Goal: Check status: Check status

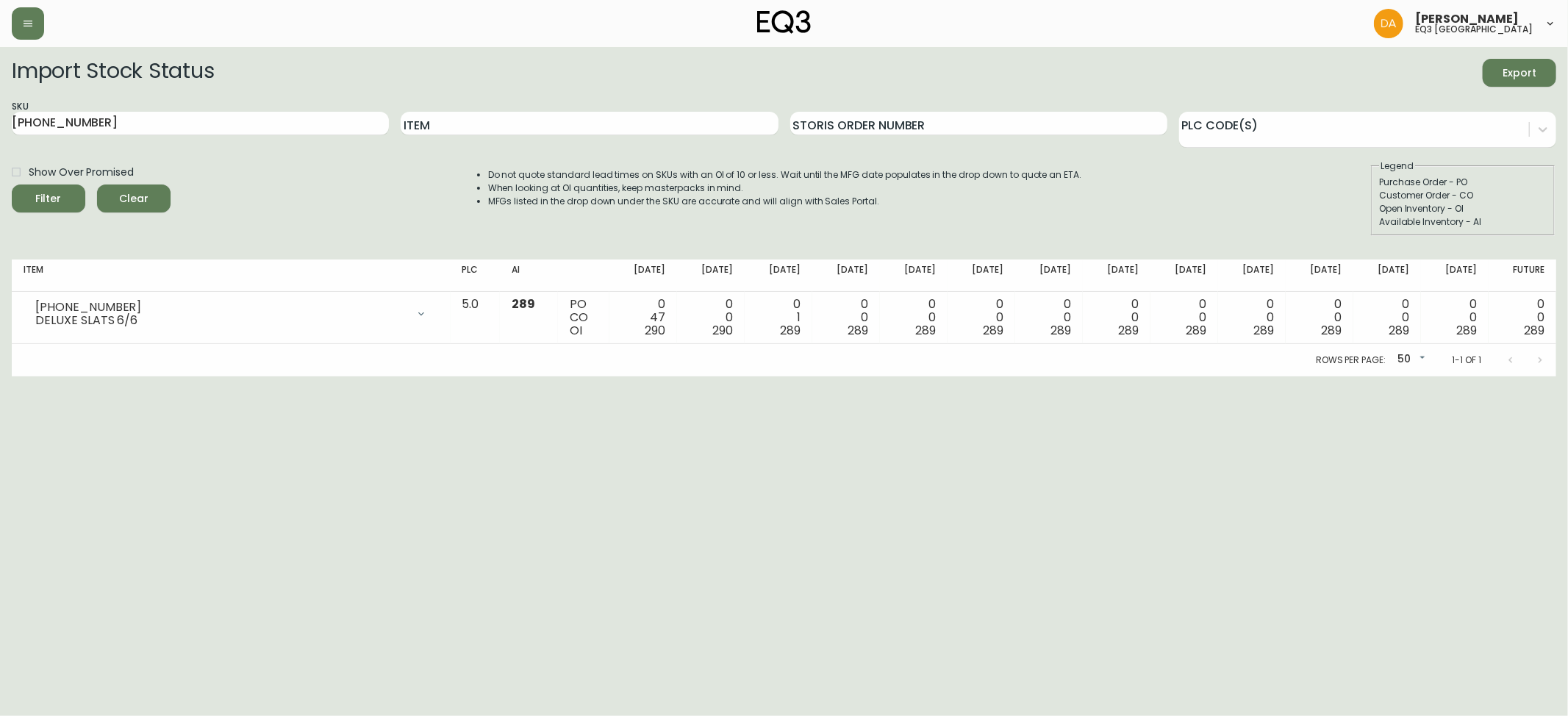
click at [127, 198] on span "Clear" at bounding box center [133, 199] width 50 height 18
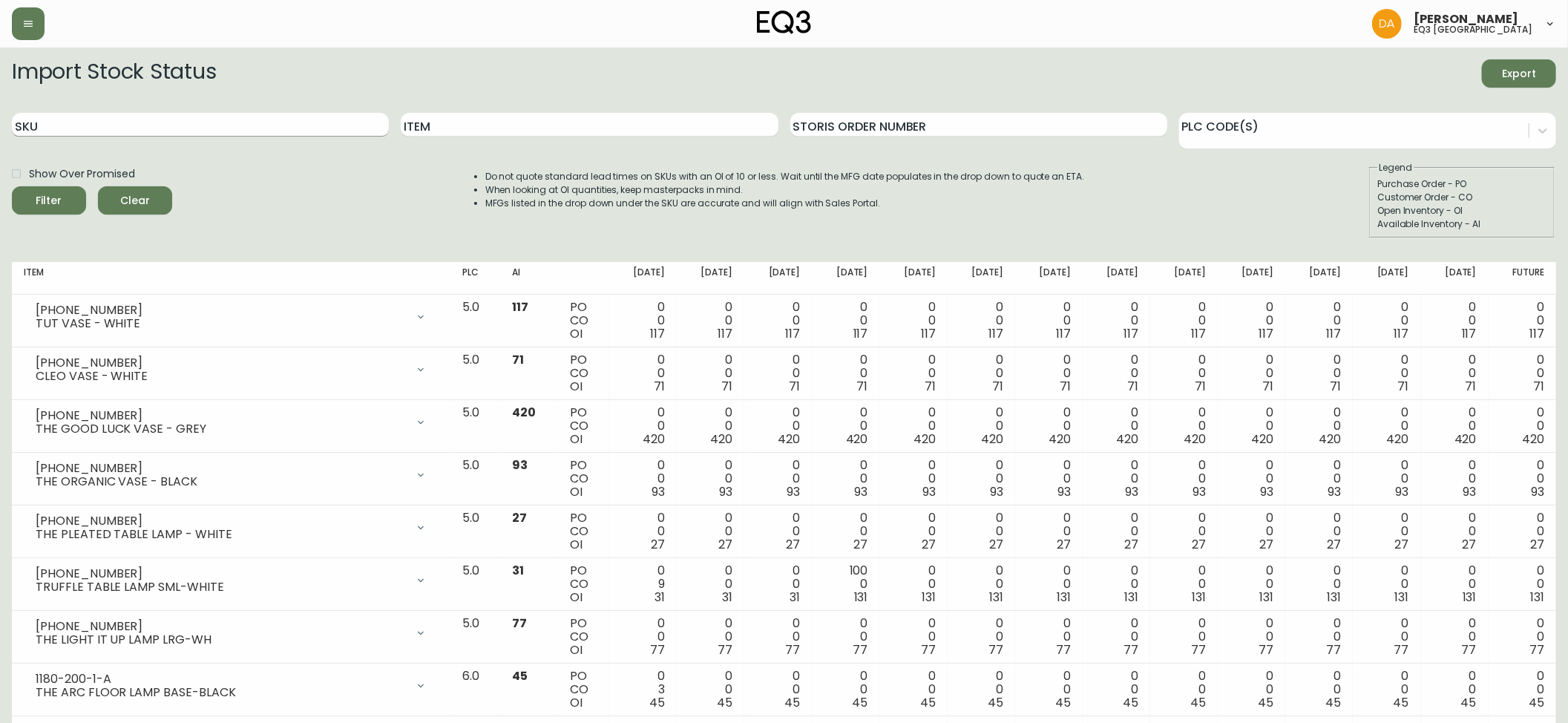
click at [72, 121] on input "SKU" at bounding box center [200, 125] width 377 height 24
type input "[PHONE_NUMBER]"
click at [59, 197] on span "Filter" at bounding box center [49, 201] width 51 height 19
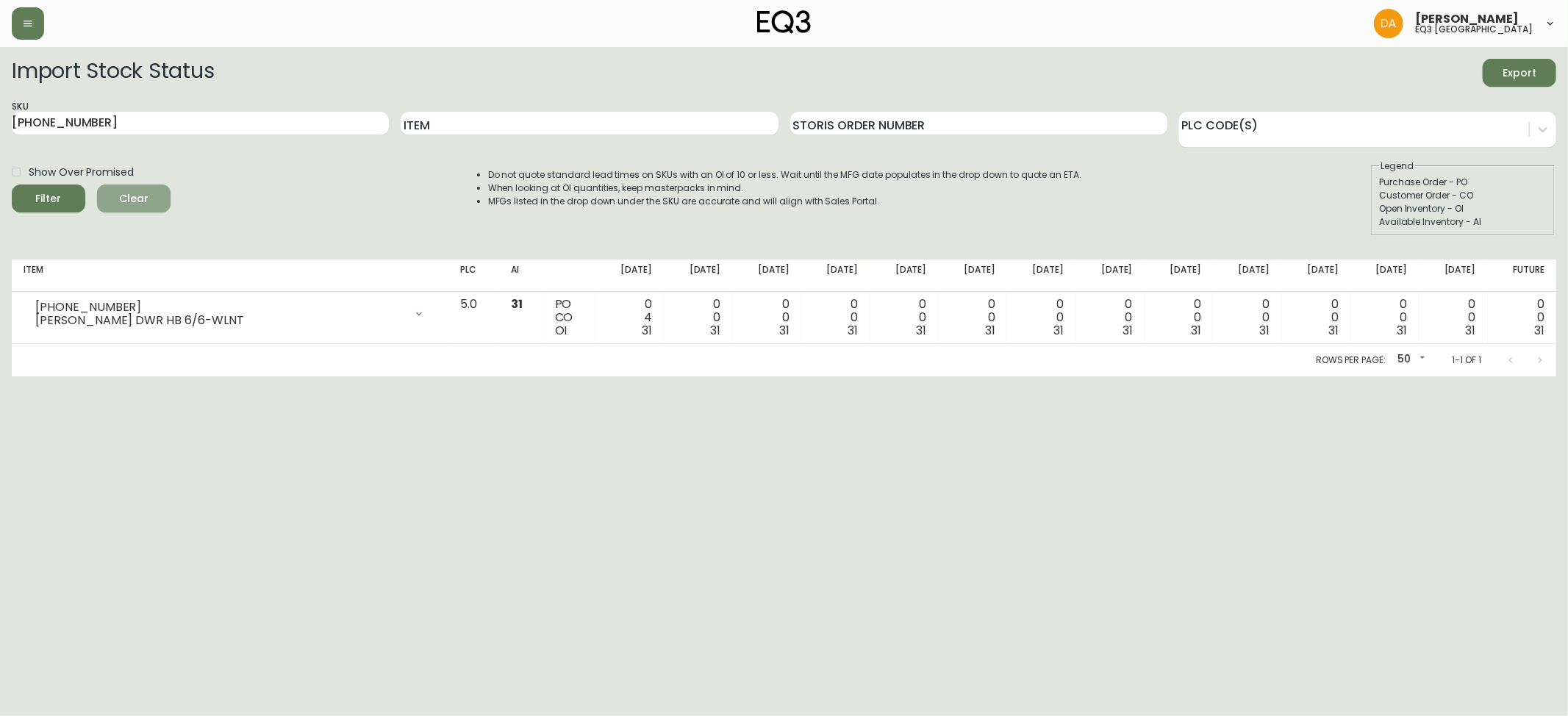
click at [146, 191] on span "Clear" at bounding box center [133, 199] width 50 height 18
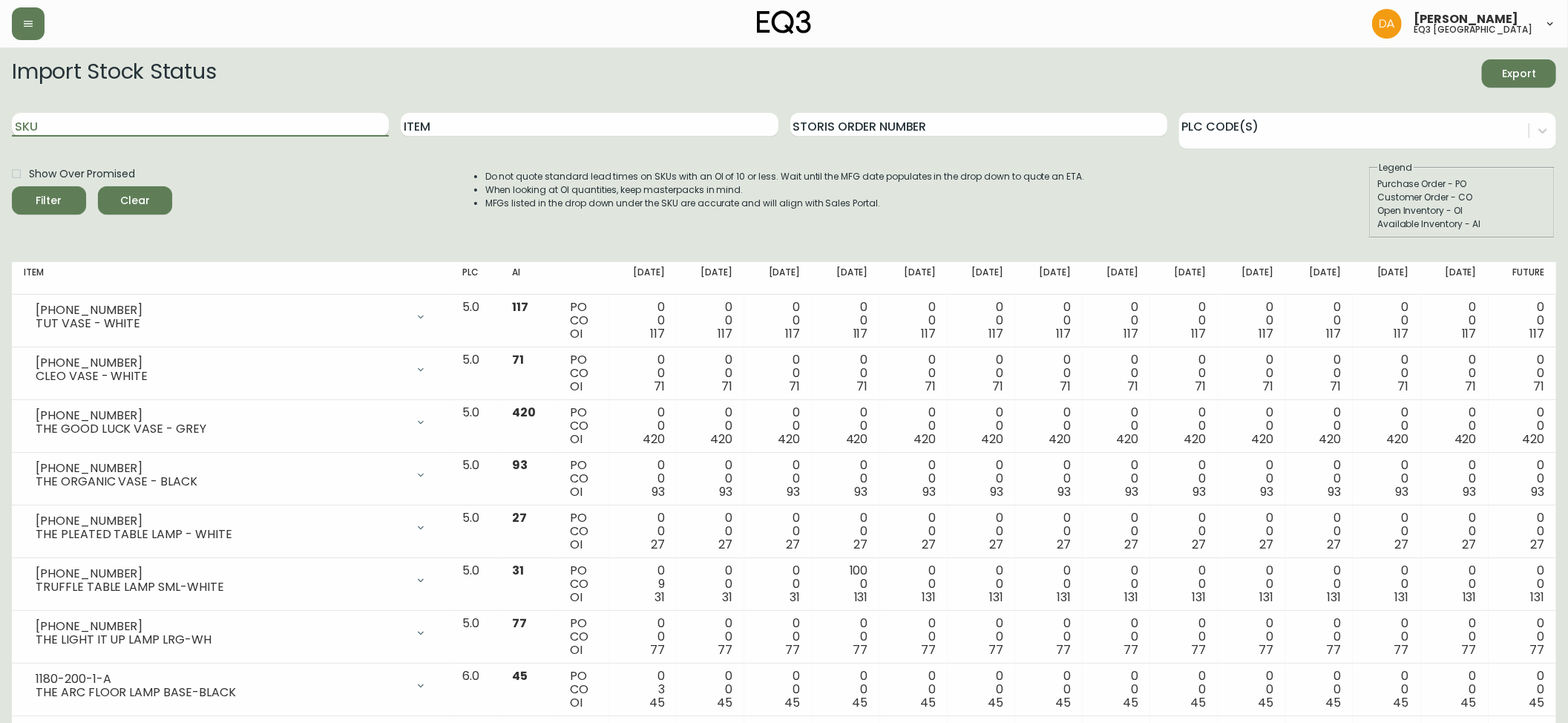
click at [49, 125] on input "SKU" at bounding box center [200, 125] width 377 height 24
type input "[PHONE_NUMBER]"
click at [54, 206] on span "Filter" at bounding box center [49, 201] width 26 height 19
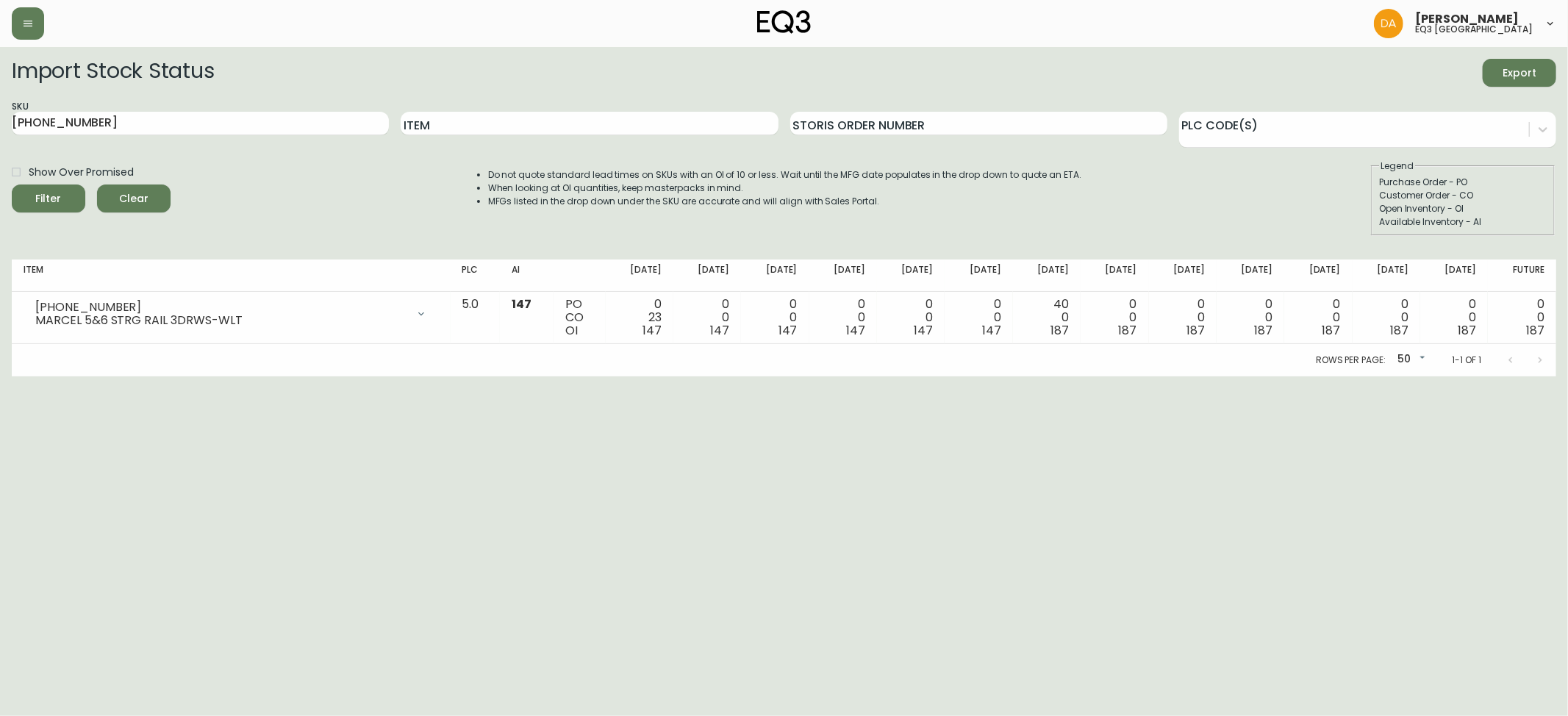
click at [138, 203] on span "Clear" at bounding box center [133, 199] width 50 height 18
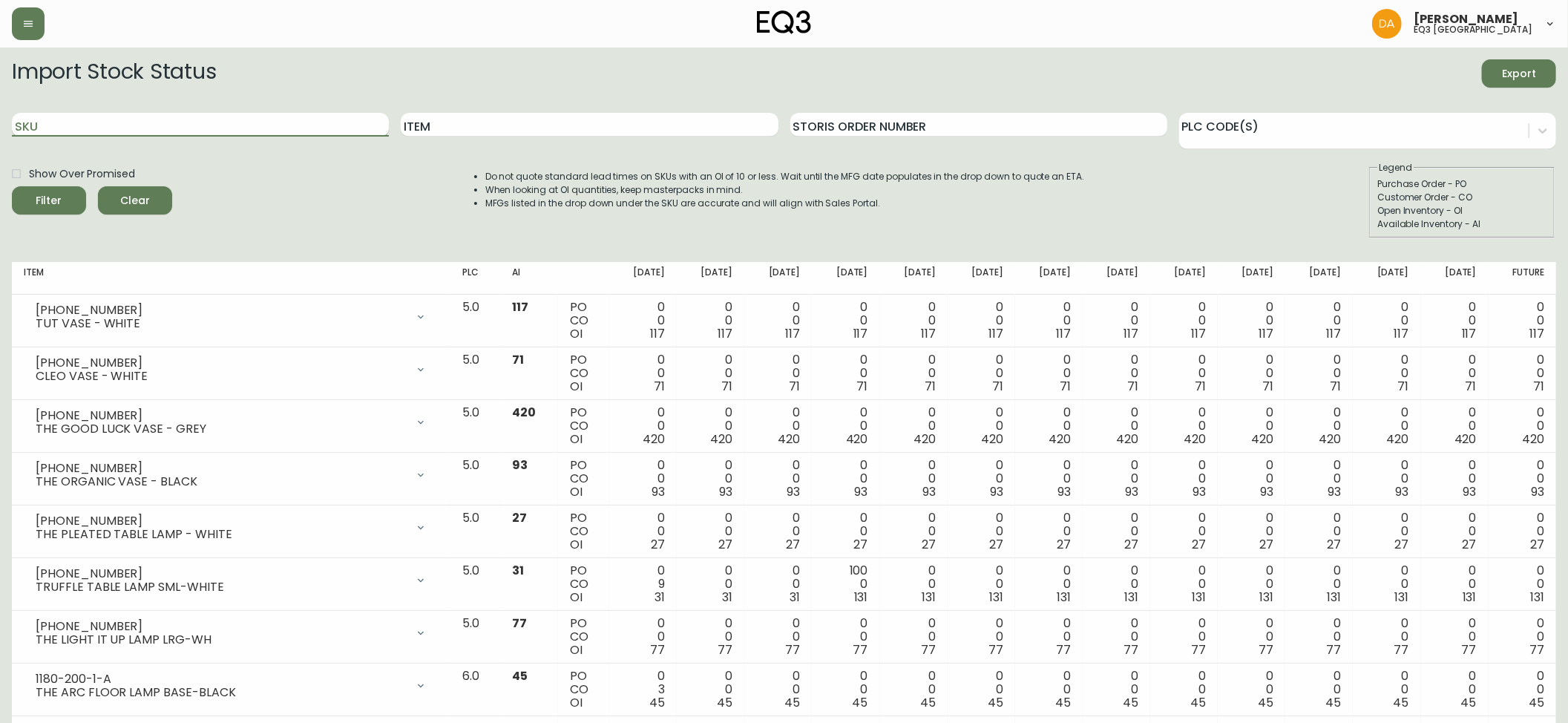
click at [62, 131] on input "SKU" at bounding box center [200, 125] width 377 height 24
type input "[PHONE_NUMBER]"
click at [54, 199] on span "Filter" at bounding box center [49, 201] width 26 height 19
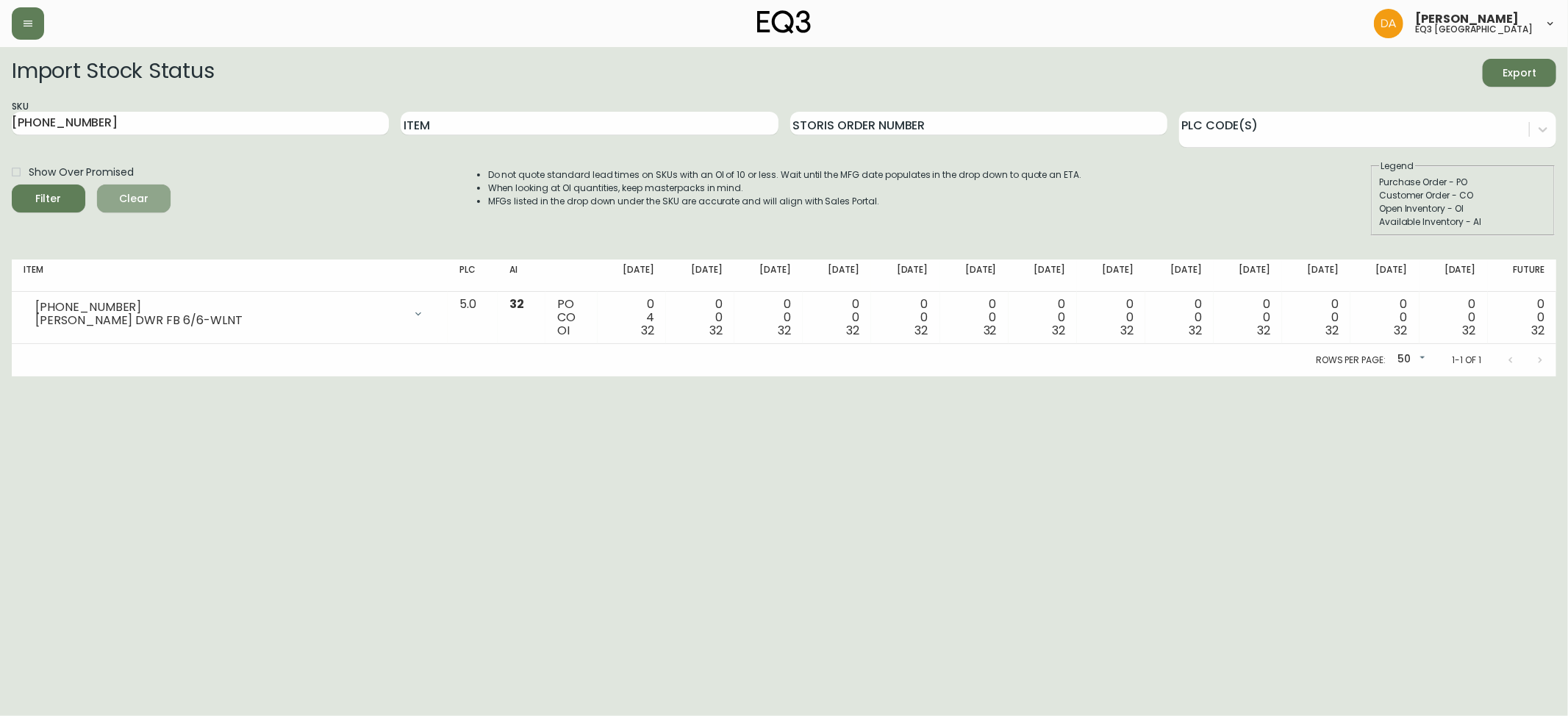
click at [138, 200] on span "Clear" at bounding box center [133, 199] width 50 height 18
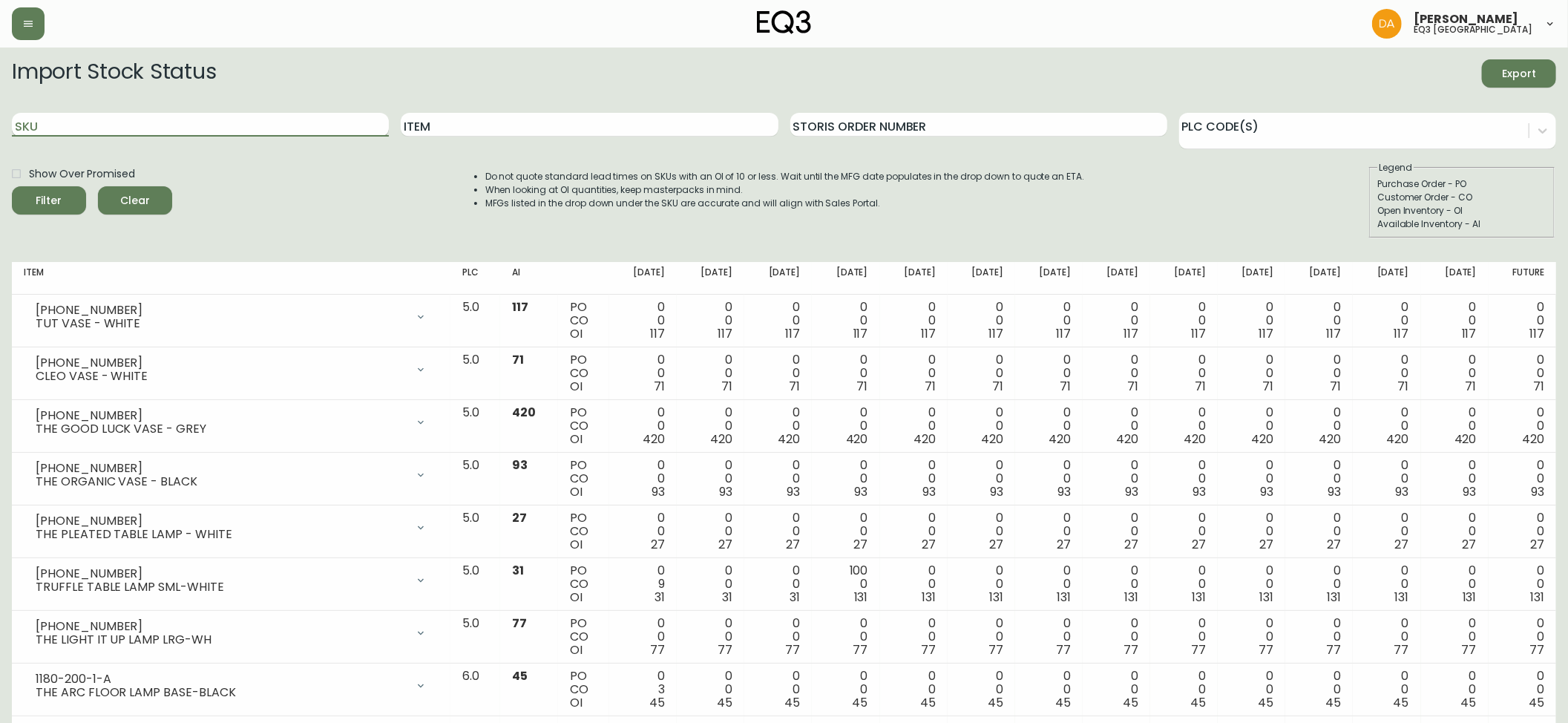
click at [87, 120] on input "SKU" at bounding box center [200, 125] width 377 height 24
type input "[PHONE_NUMBER]"
click at [42, 197] on circle "submit" at bounding box center [43, 198] width 13 height 13
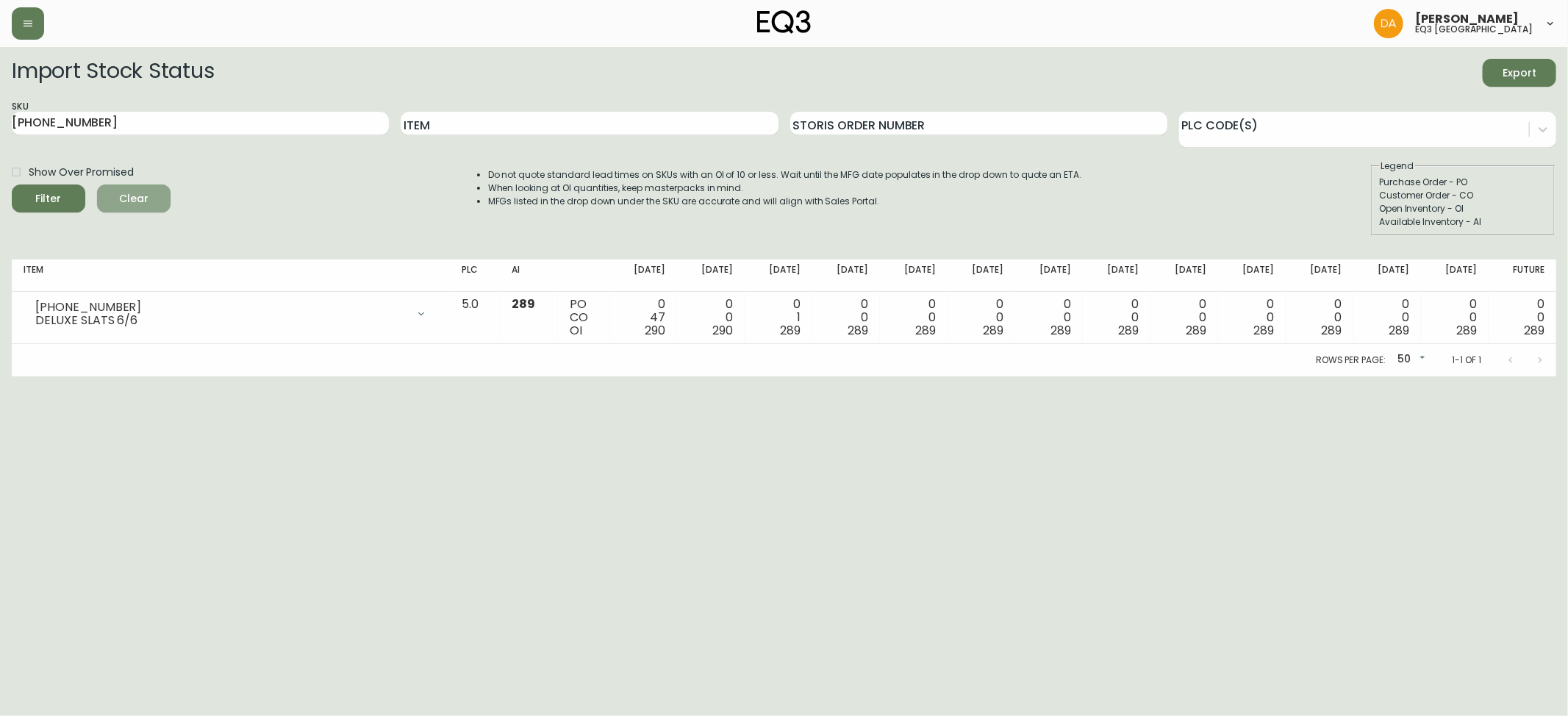
click at [126, 194] on span "Clear" at bounding box center [133, 199] width 50 height 18
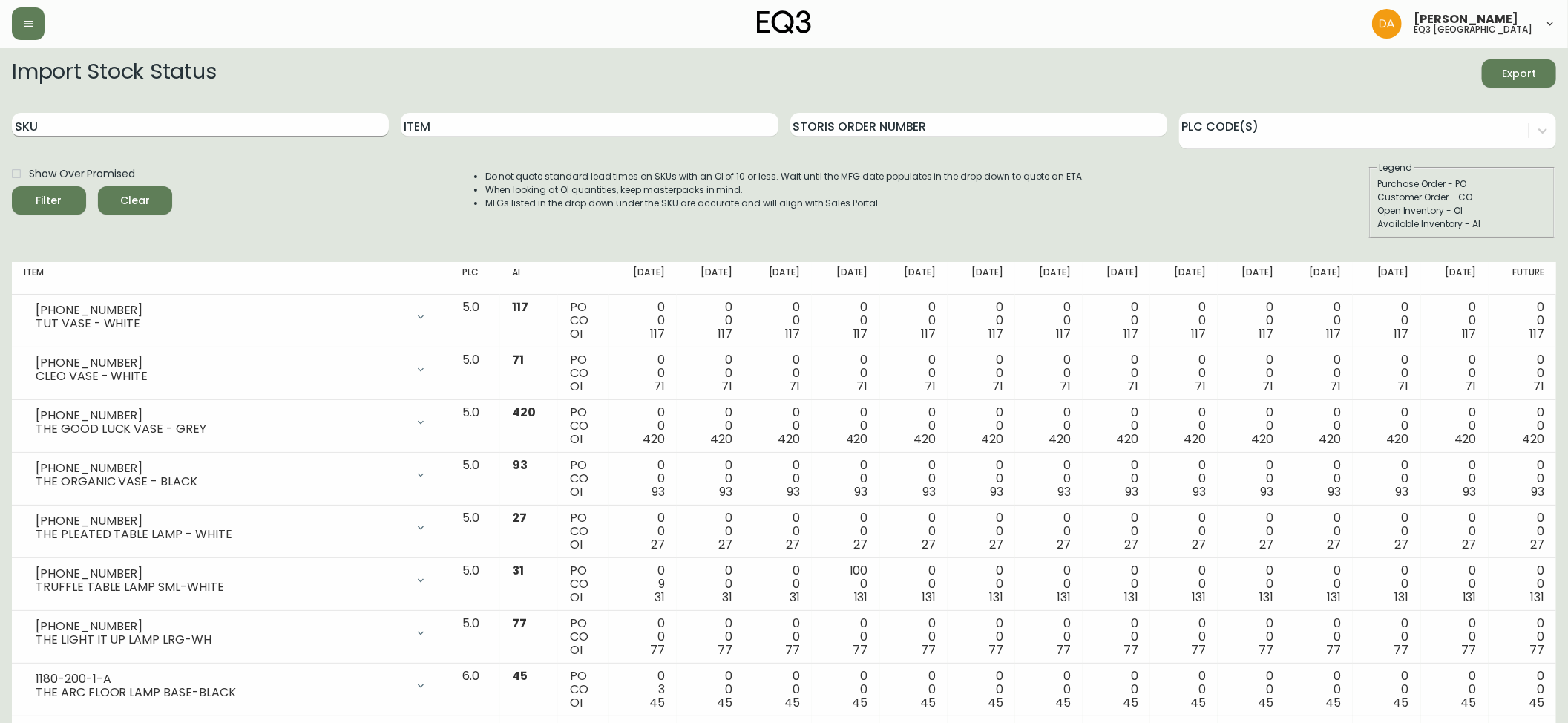
click at [63, 126] on input "SKU" at bounding box center [200, 125] width 377 height 24
paste input "[PHONE_NUMBER]"
type input "[PHONE_NUMBER]"
click at [47, 197] on icon "submit" at bounding box center [44, 198] width 15 height 15
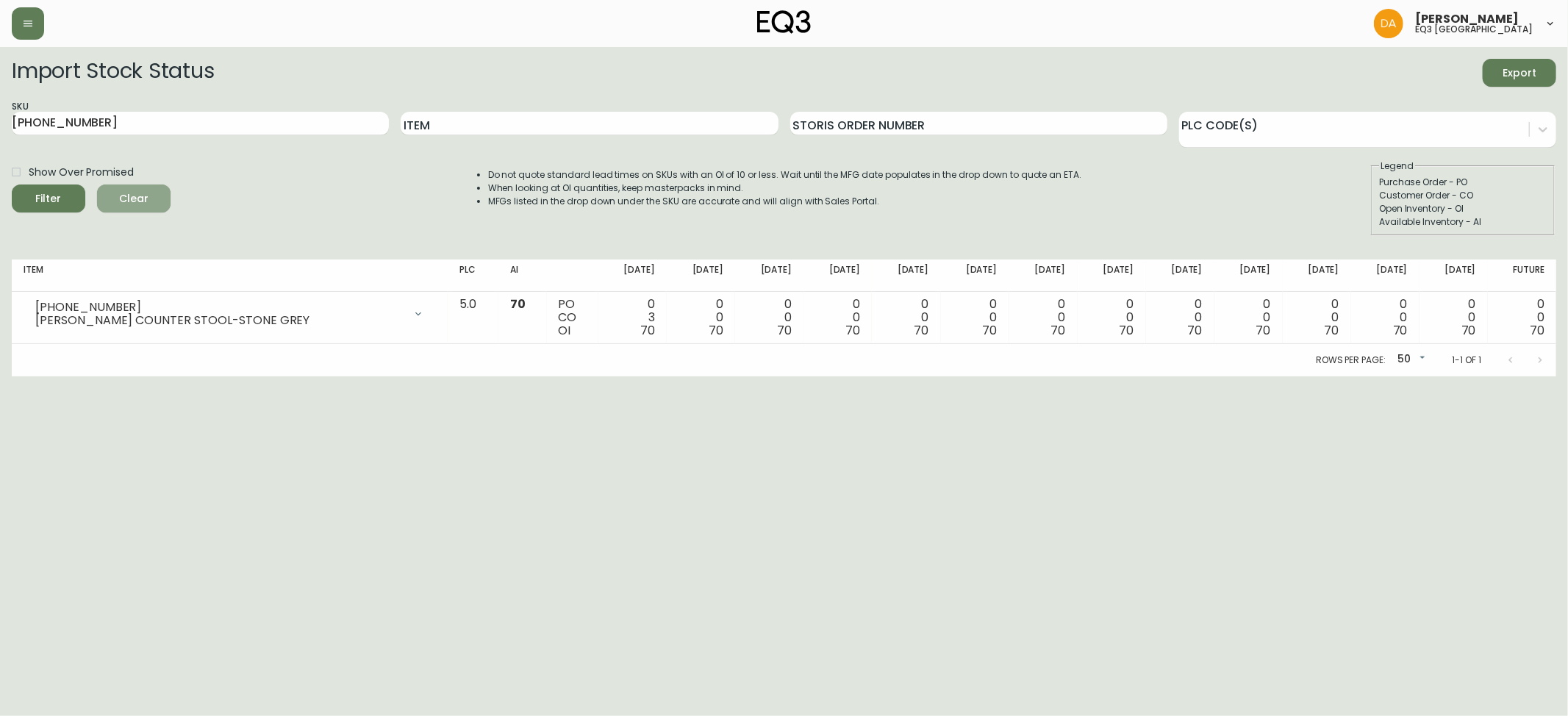
click at [130, 196] on span "Clear" at bounding box center [133, 199] width 50 height 18
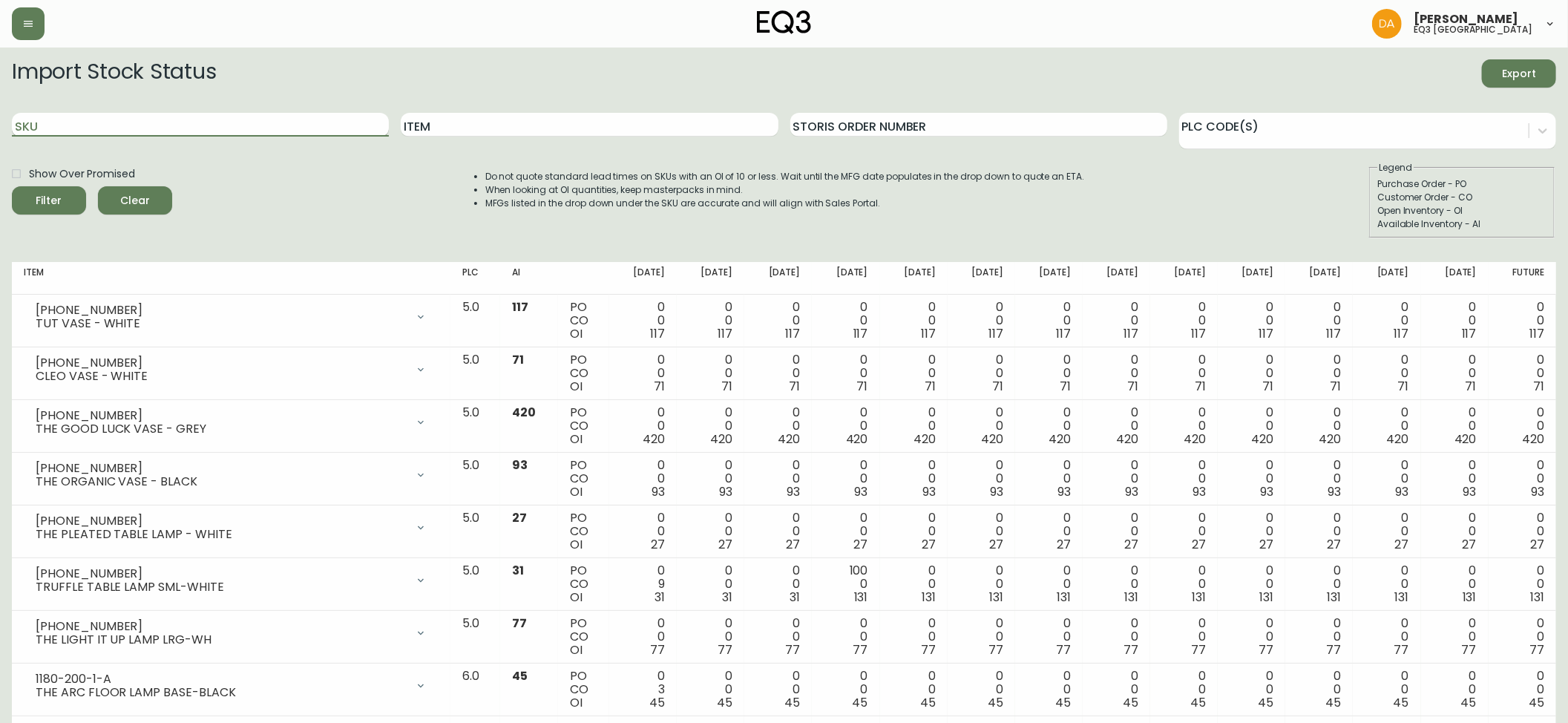
click at [46, 121] on input "SKU" at bounding box center [200, 125] width 377 height 24
paste input "[PHONE_NUMBER]"
type input "[PHONE_NUMBER]"
click at [44, 194] on icon "submit" at bounding box center [44, 198] width 16 height 16
